Goal: Navigation & Orientation: Find specific page/section

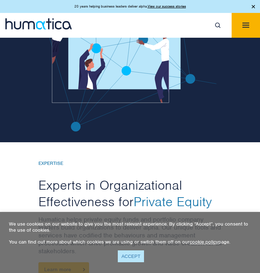
click at [133, 253] on link "ACCEPT" at bounding box center [131, 256] width 26 height 12
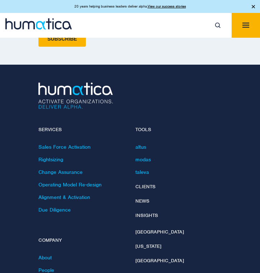
scroll to position [2511, 0]
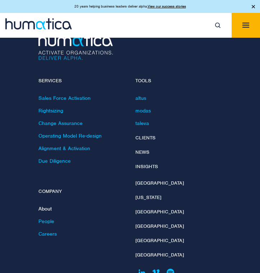
click at [45, 205] on link "About" at bounding box center [44, 208] width 13 height 6
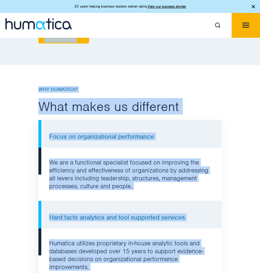
scroll to position [422, 0]
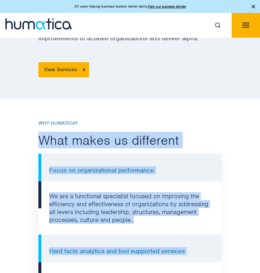
drag, startPoint x: 193, startPoint y: 224, endPoint x: 30, endPoint y: 132, distance: 187.4
copy body "What makes us different Focus on organizational performance We are a functional…"
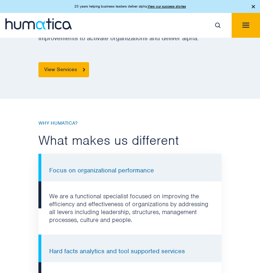
click at [151, 198] on li "We are a functional specialist focused on improving the efficiency and effectiv…" at bounding box center [129, 207] width 183 height 53
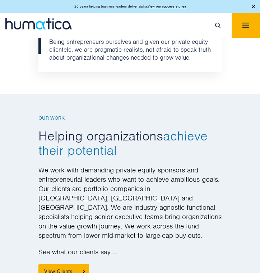
scroll to position [819, 0]
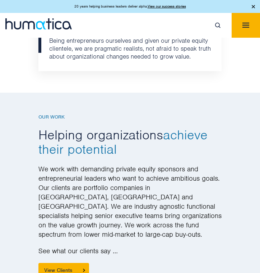
click at [240, 33] on button "Toggle navigation" at bounding box center [246, 25] width 28 height 25
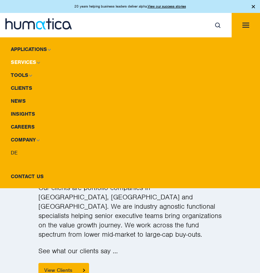
click at [36, 61] on link "Services" at bounding box center [130, 62] width 260 height 13
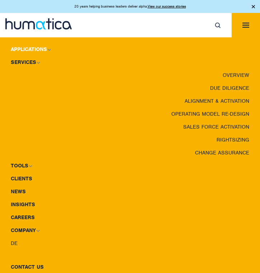
click at [52, 47] on link "Applications" at bounding box center [130, 49] width 260 height 13
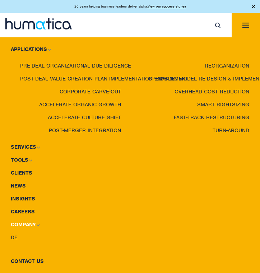
click at [37, 224] on img at bounding box center [37, 225] width 3 height 2
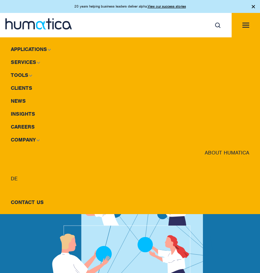
click at [221, 165] on link "Our People" at bounding box center [130, 165] width 260 height 13
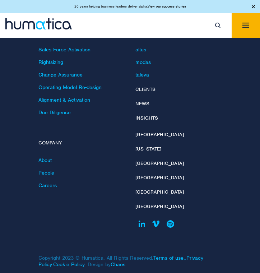
scroll to position [1597, 0]
